Goal: Task Accomplishment & Management: Manage account settings

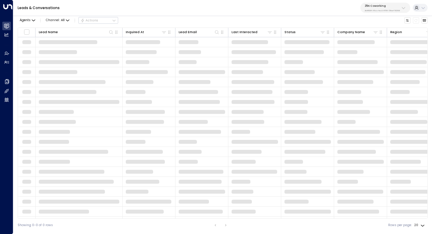
click at [397, 8] on div "25N Coworking 3b9800f4-81ca-4ec0-8758-72fbe4763f36" at bounding box center [382, 8] width 35 height 8
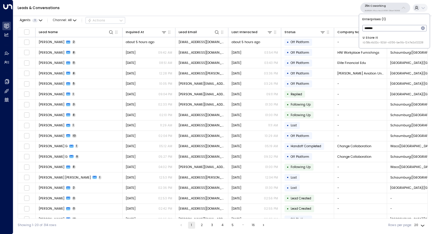
type input "*******"
click at [376, 40] on div "U Store It ID: 58c4b32c-92b1-4356-be9b-1247e2c02228" at bounding box center [393, 40] width 61 height 9
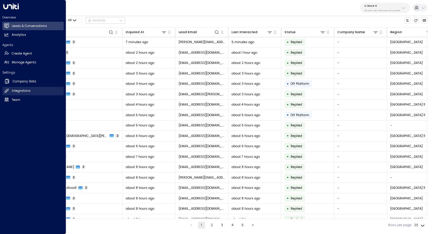
click at [35, 89] on link "Integrations Integrations" at bounding box center [32, 91] width 61 height 9
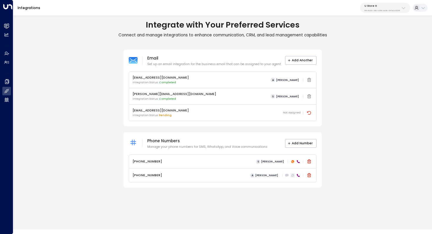
click at [292, 177] on icon at bounding box center [292, 175] width 3 height 3
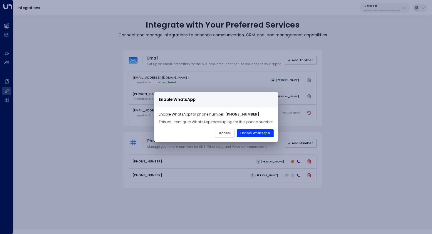
click at [229, 134] on button "Cancel" at bounding box center [225, 133] width 20 height 9
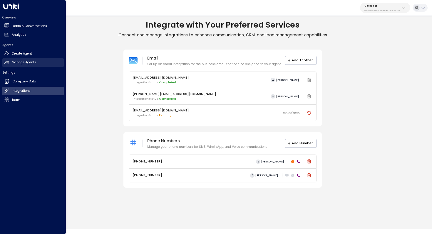
click at [15, 62] on h2 "Manage Agents" at bounding box center [24, 62] width 24 height 5
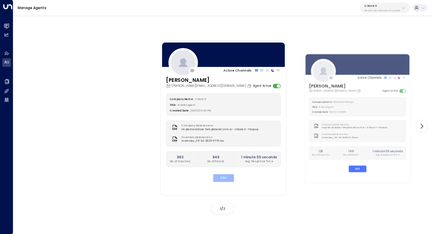
click at [227, 182] on button "Edit" at bounding box center [223, 179] width 21 height 8
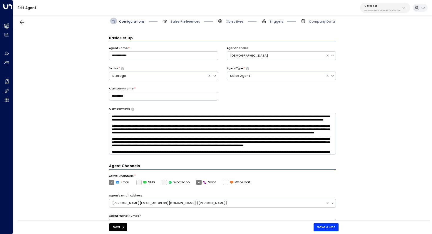
scroll to position [6, 0]
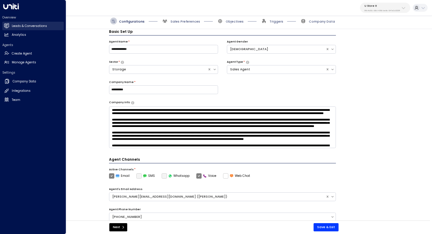
click at [18, 26] on h2 "Leads & Conversations" at bounding box center [29, 26] width 35 height 5
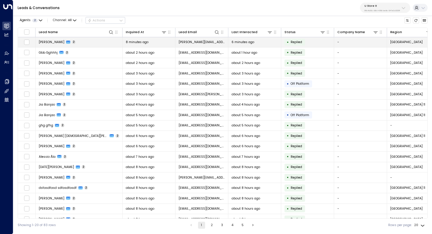
click at [54, 41] on span "[PERSON_NAME]" at bounding box center [52, 42] width 26 height 4
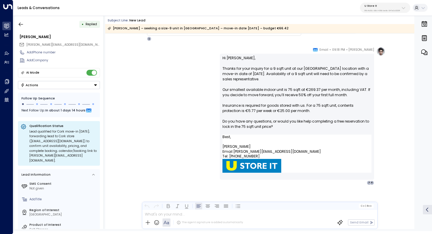
scroll to position [284, 0]
drag, startPoint x: 234, startPoint y: 93, endPoint x: 240, endPoint y: 93, distance: 5.6
click at [240, 93] on p "Hi [PERSON_NAME], Thanks for your inquiry for a 9 sqft unit at our [GEOGRAPHIC_…" at bounding box center [296, 95] width 149 height 79
